Goal: Task Accomplishment & Management: Use online tool/utility

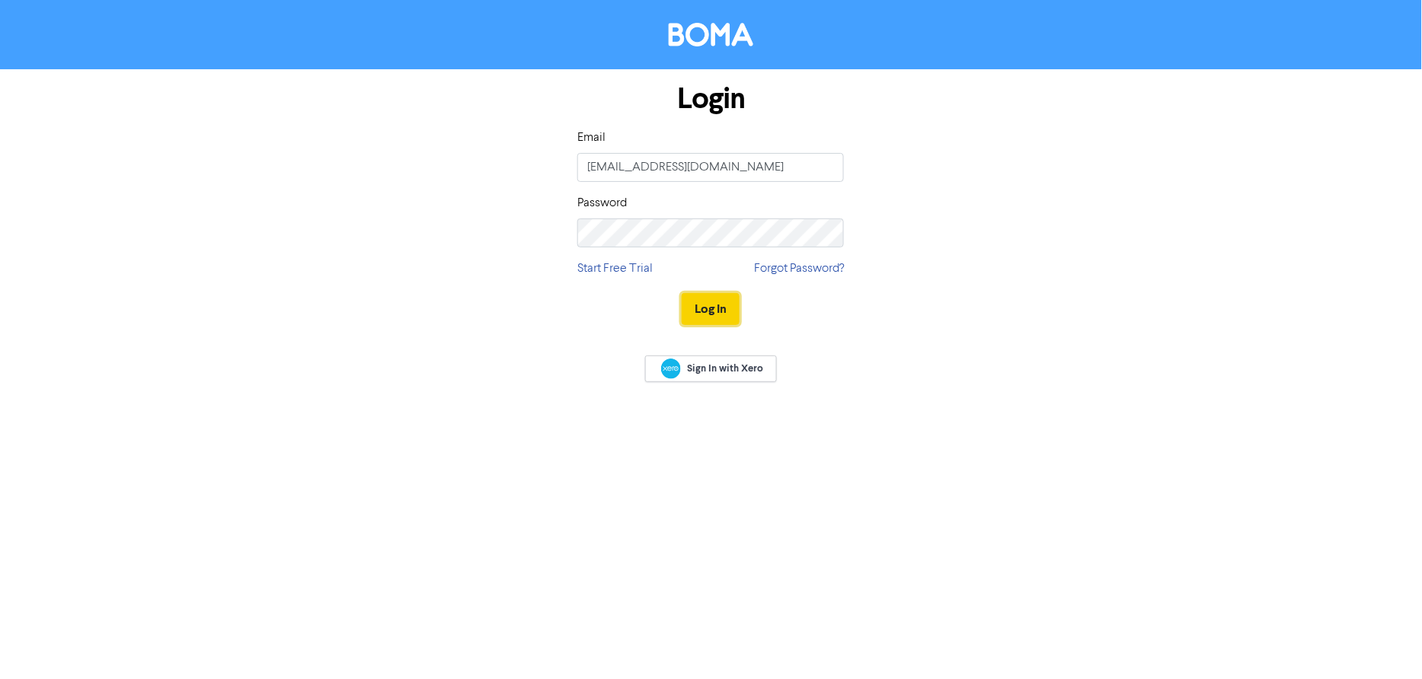
click at [705, 306] on button "Log In" at bounding box center [711, 309] width 58 height 32
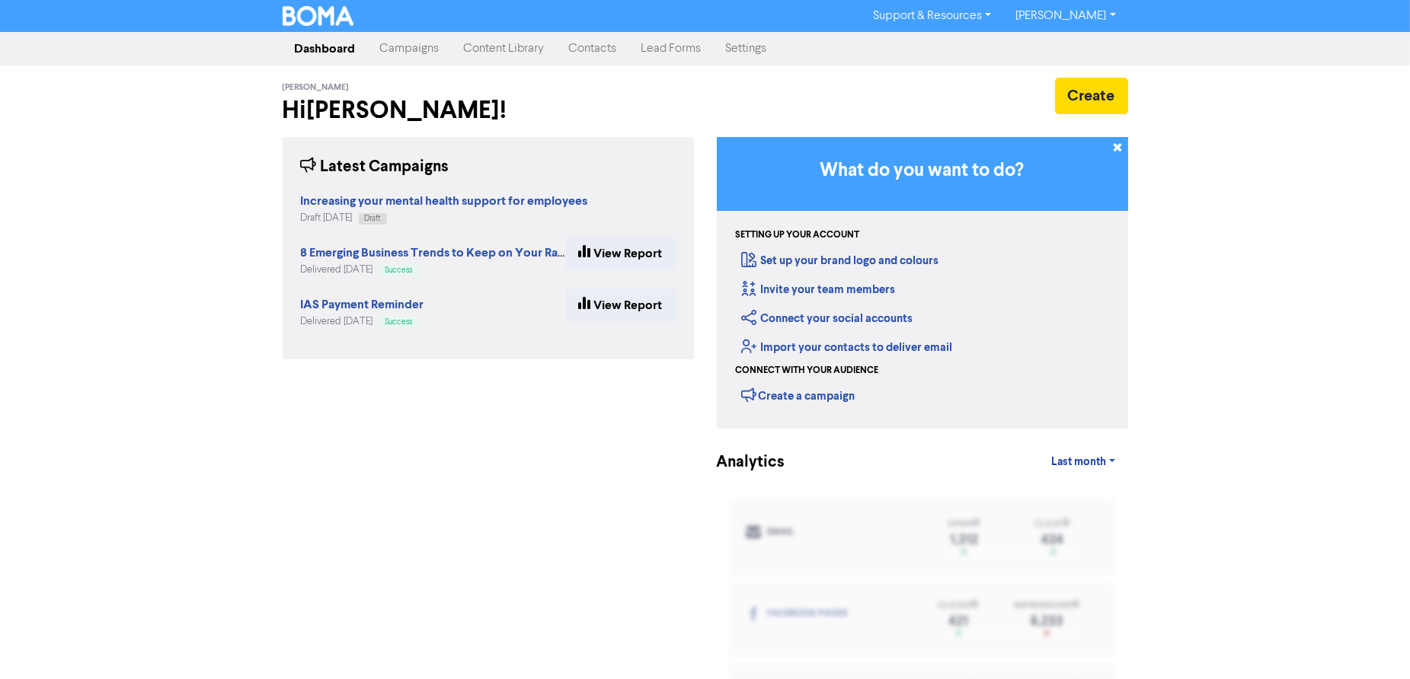
click at [411, 53] on link "Campaigns" at bounding box center [410, 49] width 84 height 30
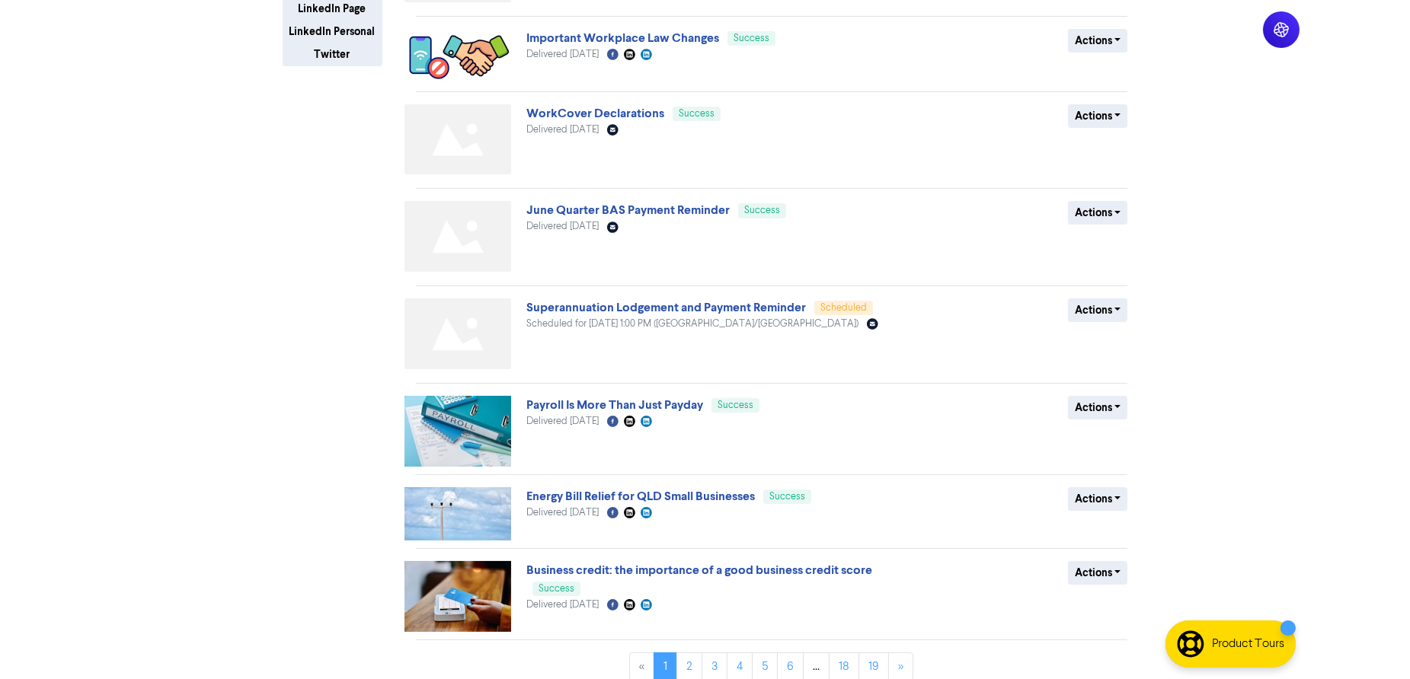
scroll to position [381, 0]
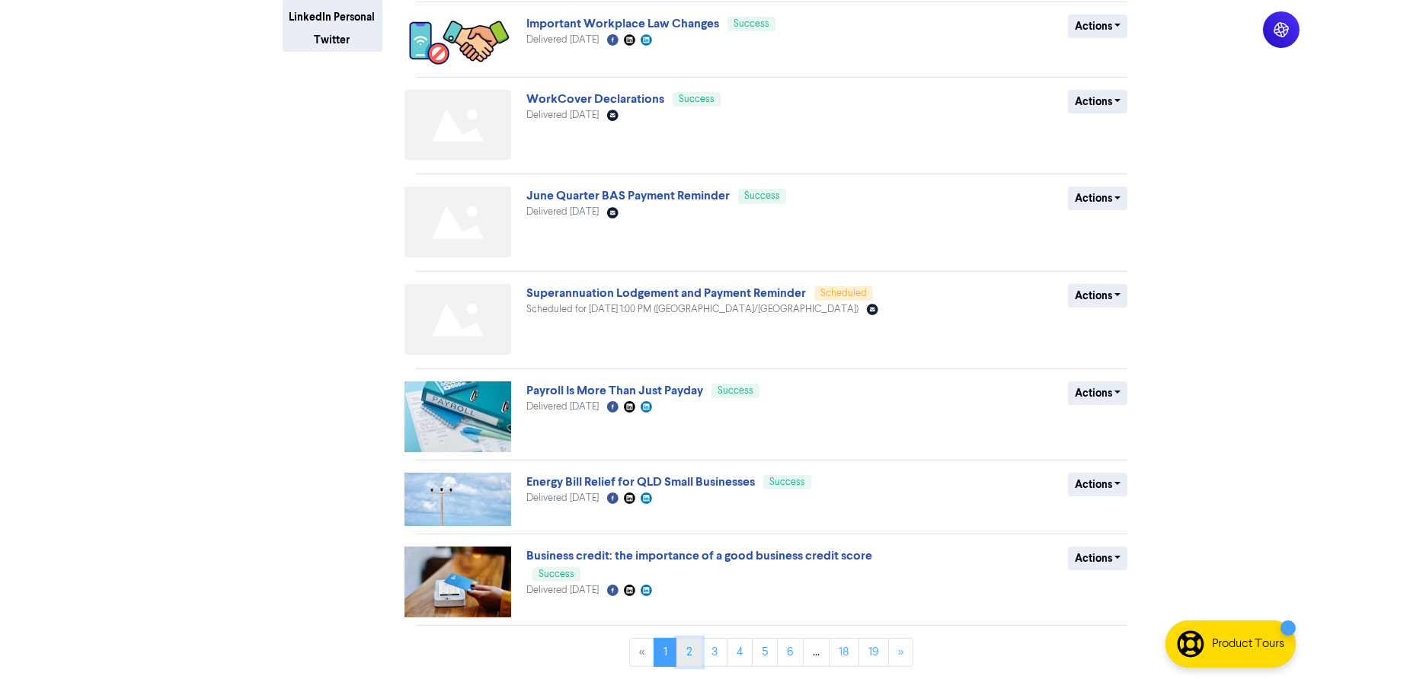
click at [688, 650] on link "2" at bounding box center [689, 652] width 26 height 29
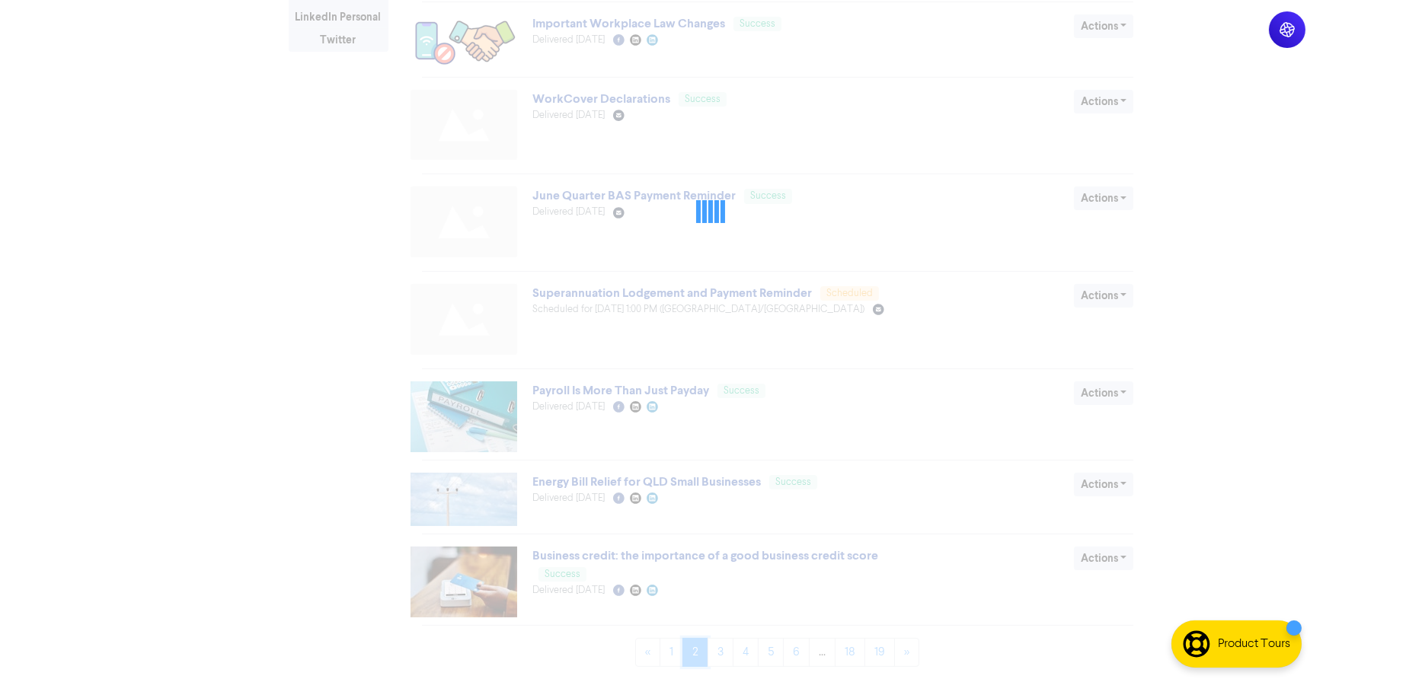
scroll to position [0, 0]
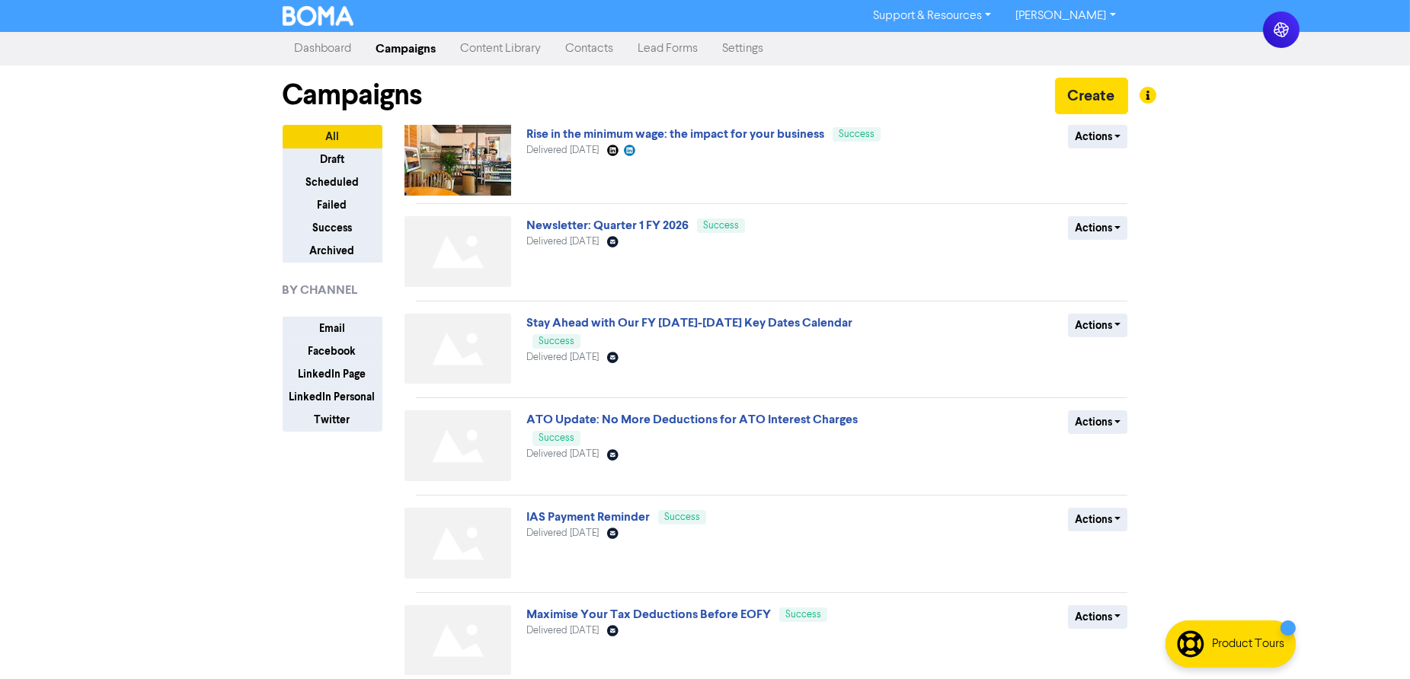
click at [599, 353] on span "Delivered [DATE]" at bounding box center [562, 358] width 72 height 10
click at [602, 322] on link "Stay Ahead with Our FY [DATE]-[DATE] Key Dates Calendar" at bounding box center [689, 322] width 326 height 15
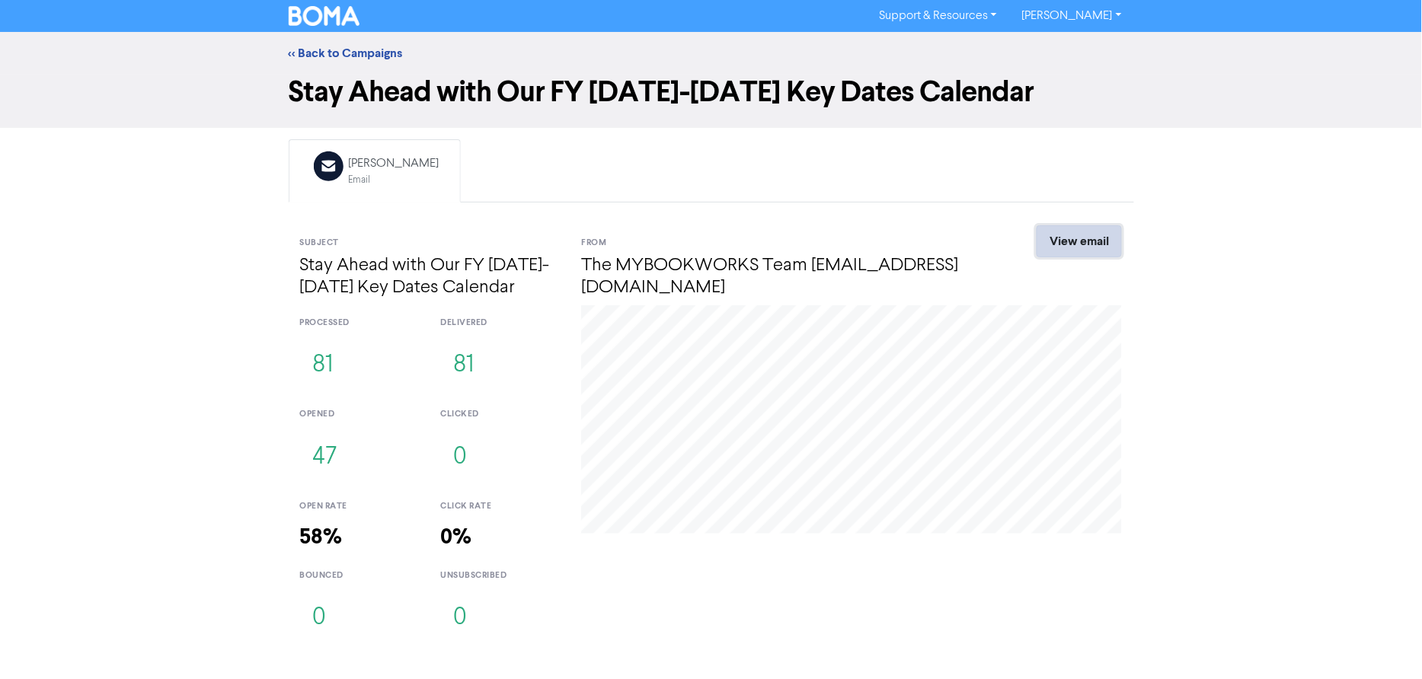
click at [1084, 247] on link "View email" at bounding box center [1079, 241] width 85 height 32
